Goal: Find specific page/section: Find specific page/section

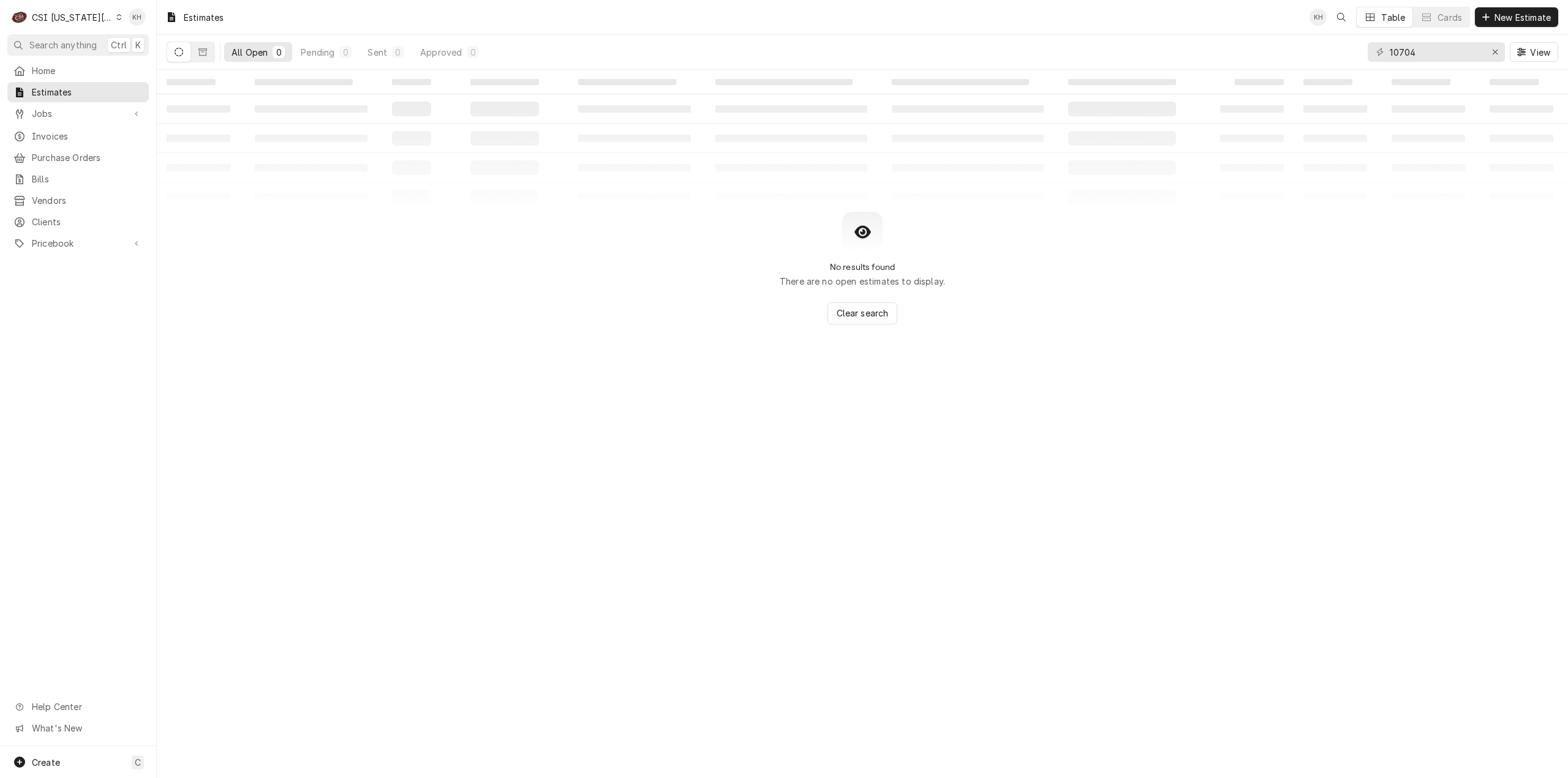
drag, startPoint x: 64, startPoint y: 10, endPoint x: 69, endPoint y: 18, distance: 9.4
click at [64, 11] on div "C CSI Kansas City." at bounding box center [66, 17] width 118 height 25
drag, startPoint x: 144, startPoint y: 70, endPoint x: 154, endPoint y: 88, distance: 20.6
click at [144, 71] on div "CSI St. [PERSON_NAME]" at bounding box center [214, 67] width 180 height 13
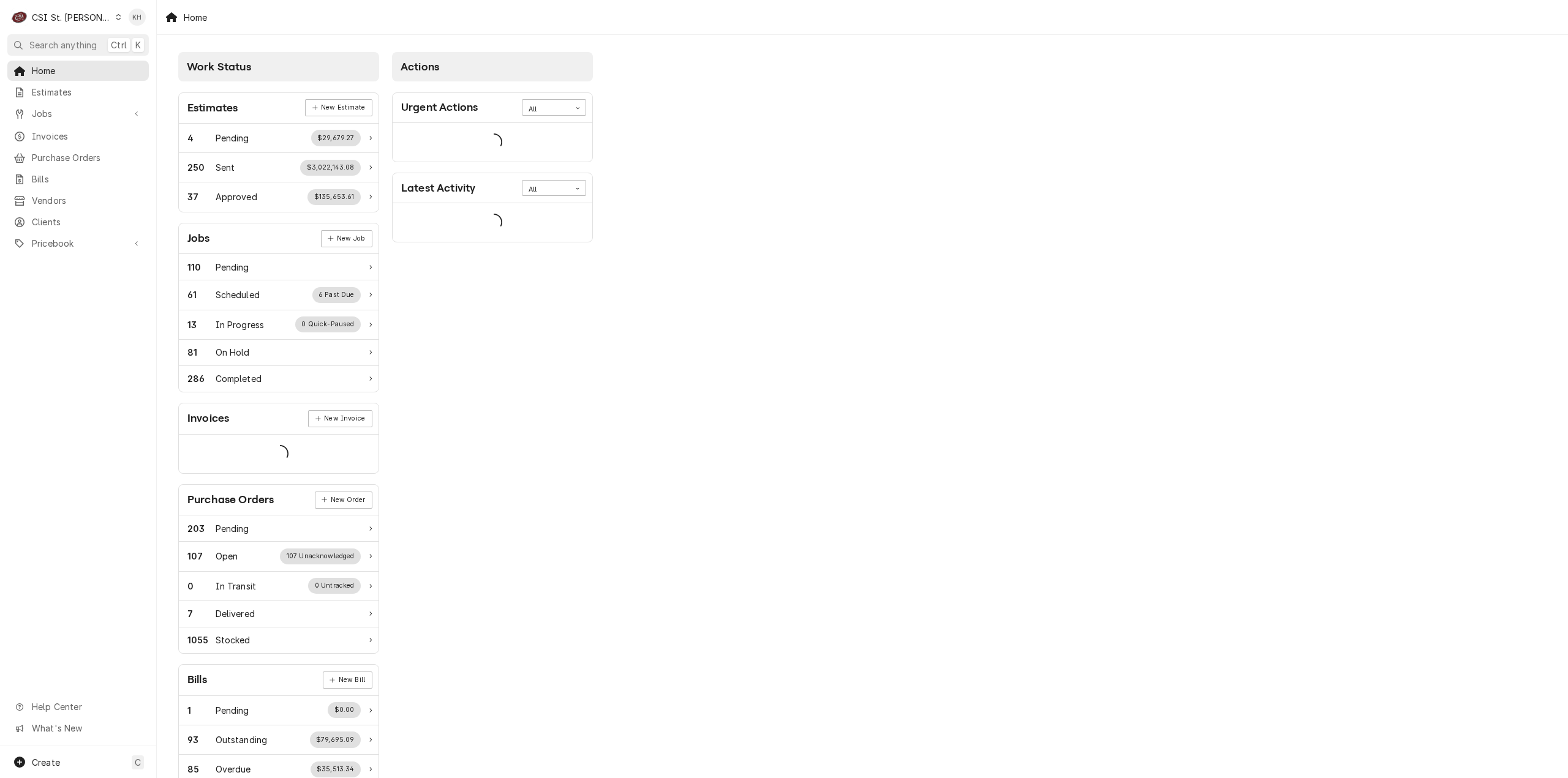
click at [80, 42] on span "Search anything" at bounding box center [63, 45] width 68 height 13
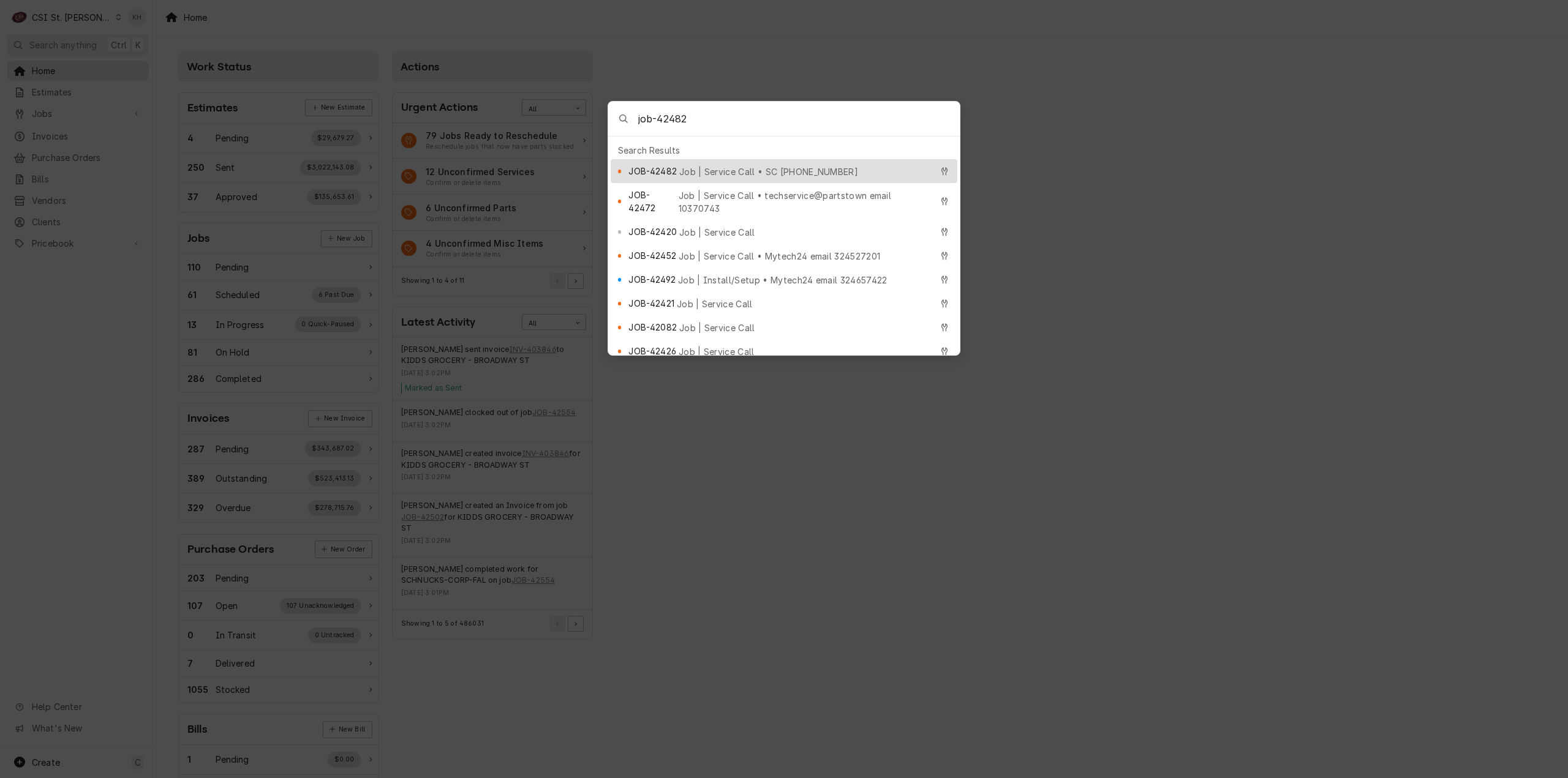
type input "job-42482"
click at [708, 165] on span "Job | Service Call • SC [PHONE_NUMBER]" at bounding box center [768, 171] width 179 height 13
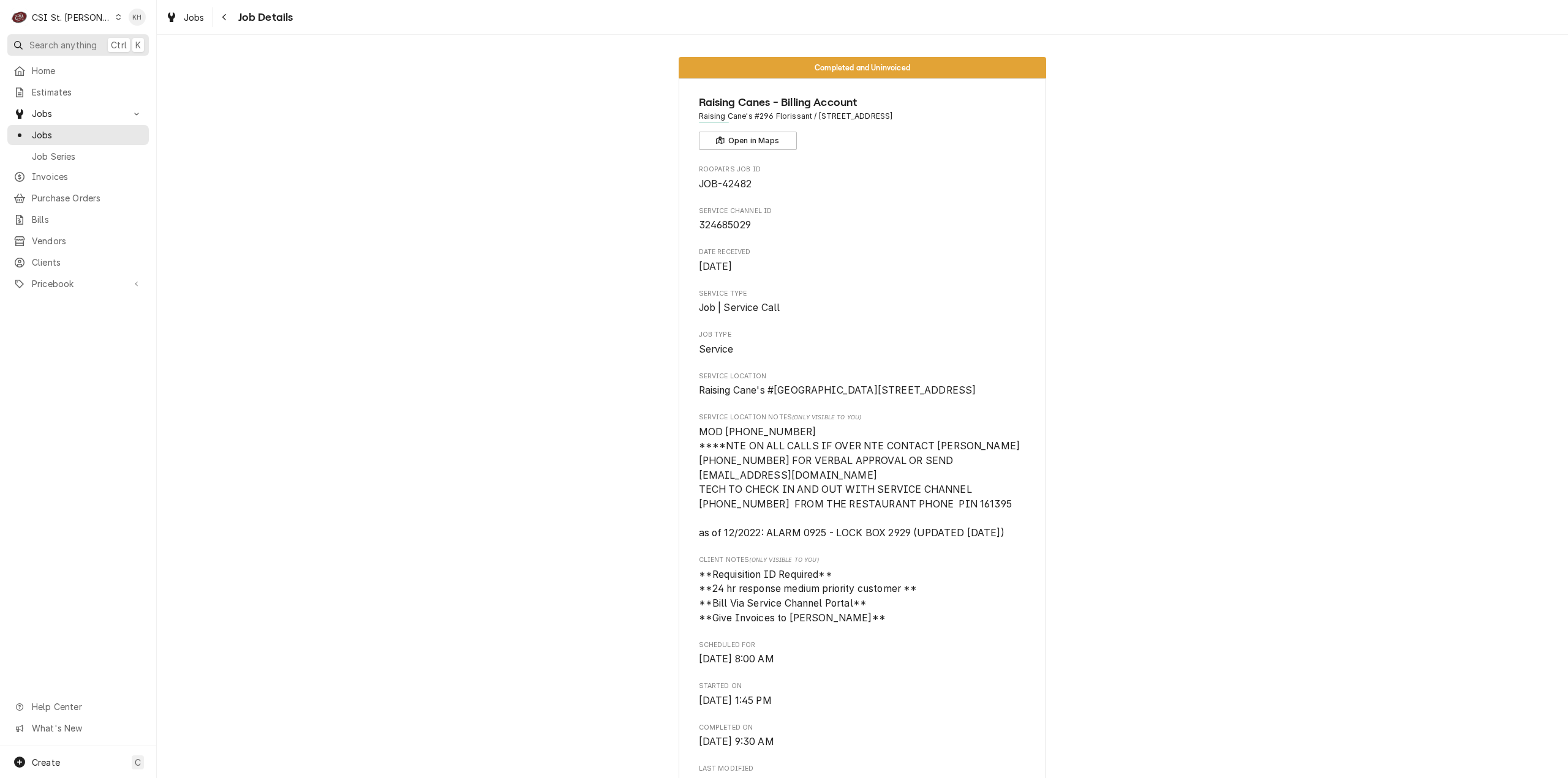
click at [63, 44] on span "Search anything" at bounding box center [63, 45] width 68 height 13
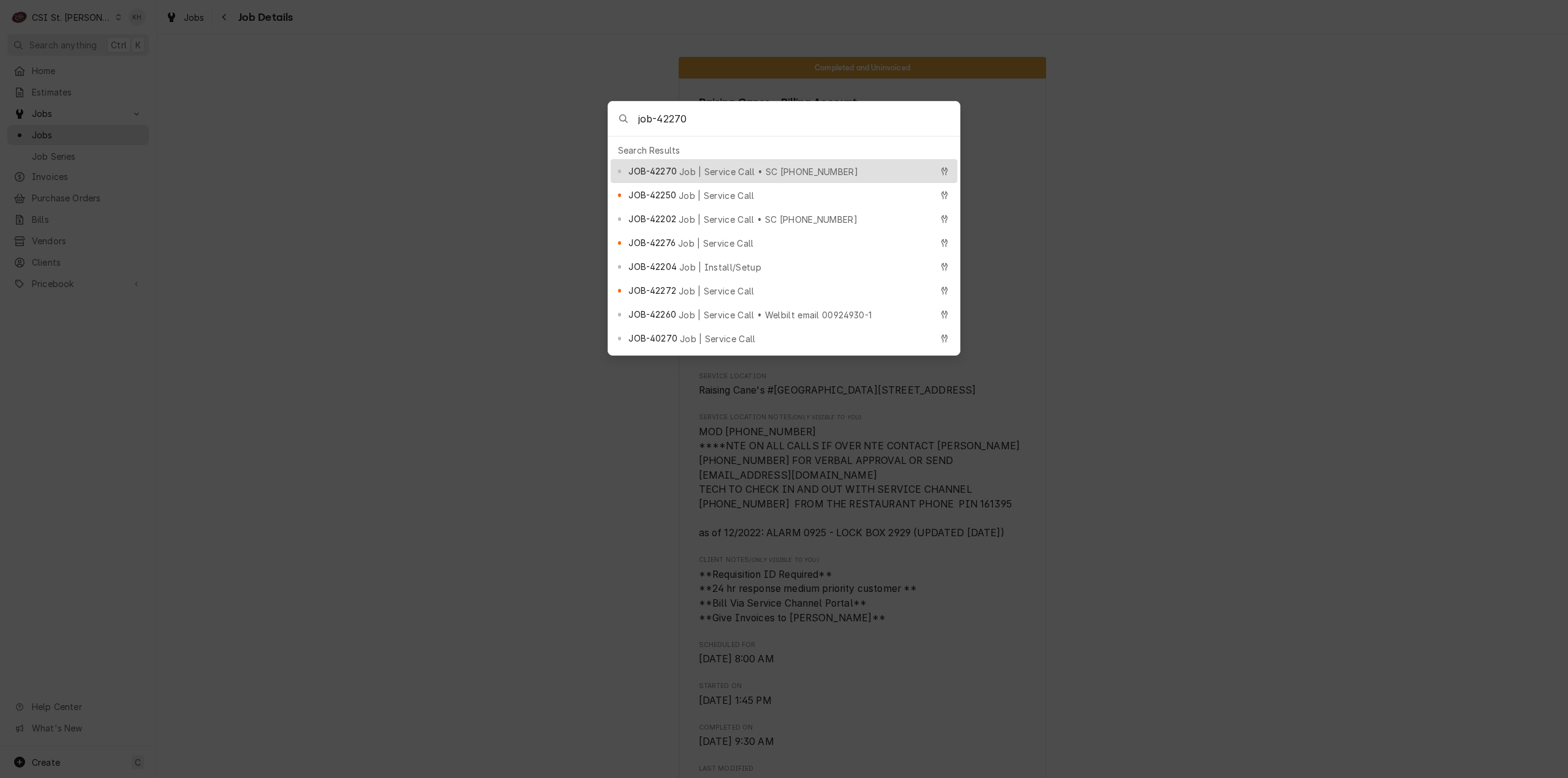
type input "job-42270"
click at [704, 170] on span "Job | Service Call • SC 323645891" at bounding box center [768, 171] width 179 height 13
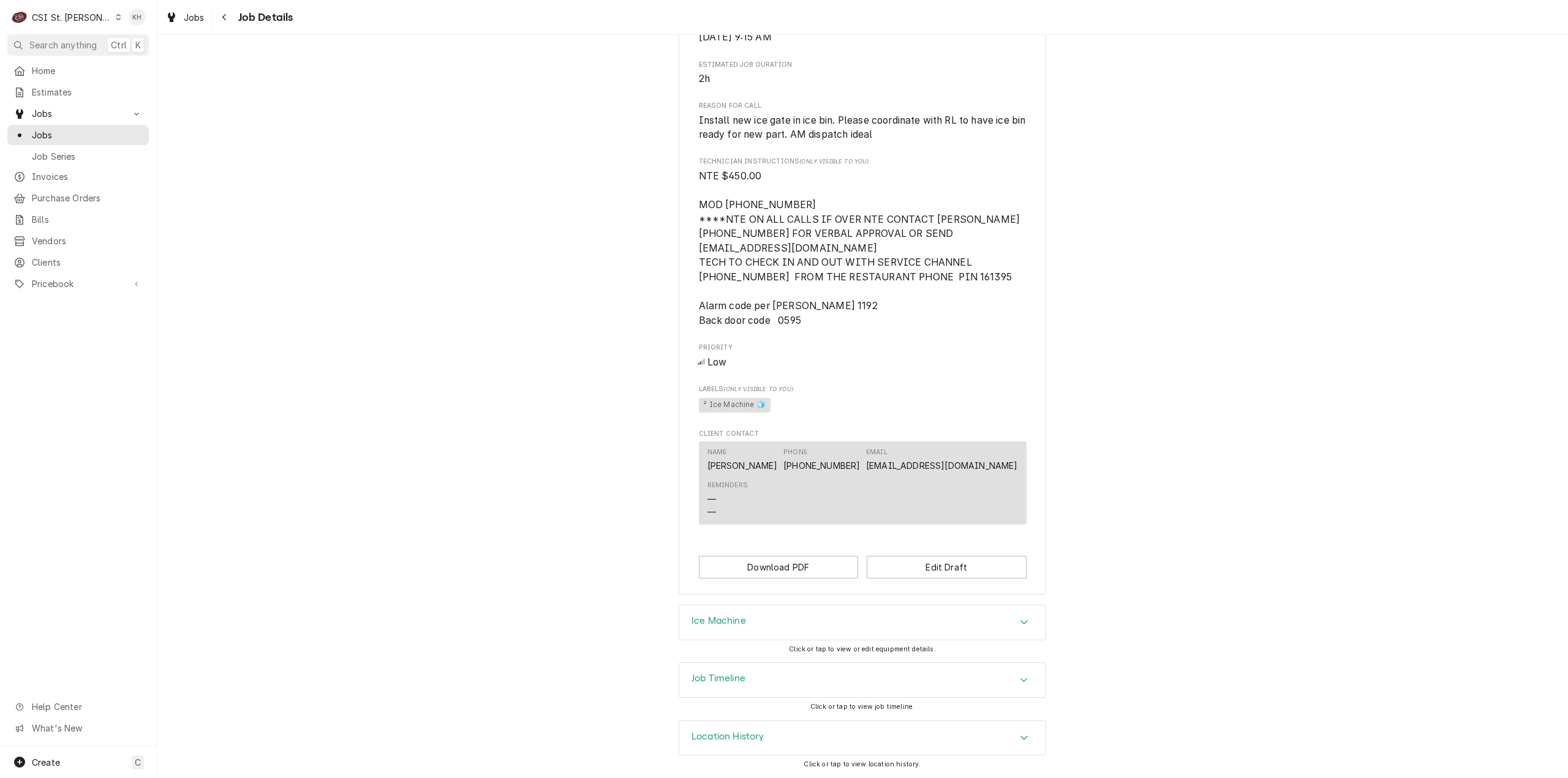
click at [774, 693] on div "Job Timeline" at bounding box center [862, 680] width 367 height 34
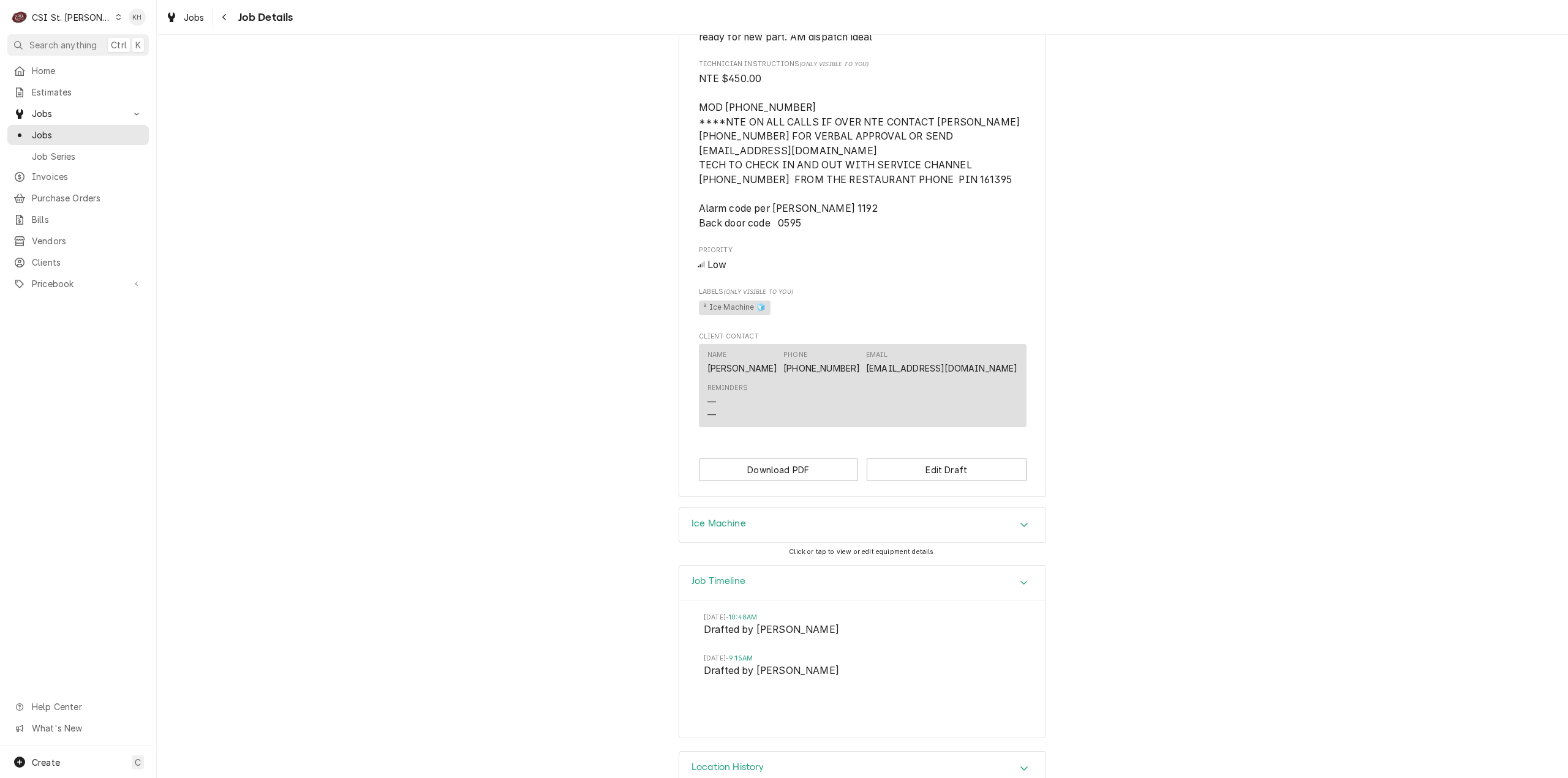
scroll to position [791, 0]
